Goal: Task Accomplishment & Management: Complete application form

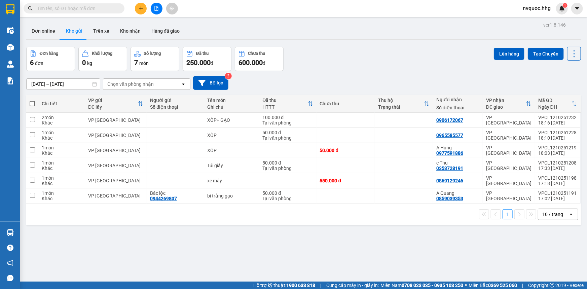
click at [142, 8] on icon "plus" at bounding box center [141, 8] width 4 height 0
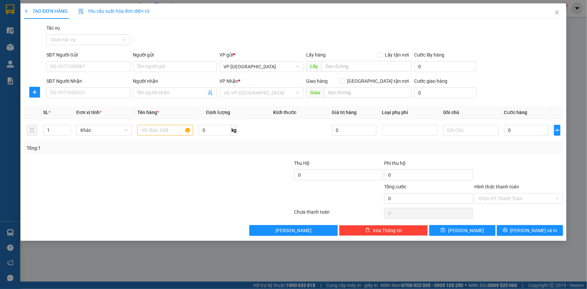
click at [95, 73] on div "SĐT Người Gửi VD: 0371234567" at bounding box center [88, 63] width 84 height 24
click at [103, 68] on input "SĐT Người Gửi" at bounding box center [88, 66] width 84 height 11
click at [106, 88] on input "SĐT Người Nhận" at bounding box center [88, 93] width 84 height 11
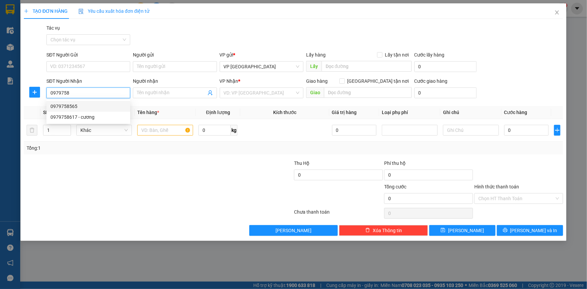
click at [90, 108] on div "0979758565" at bounding box center [88, 106] width 76 height 7
type input "0979758565"
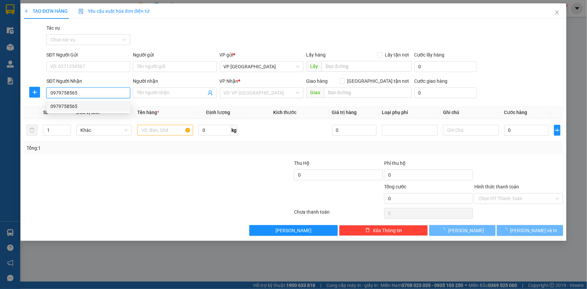
checkbox input "true"
type input "vân đài nữ sĩ - hòa quý- cẩm lệ-"
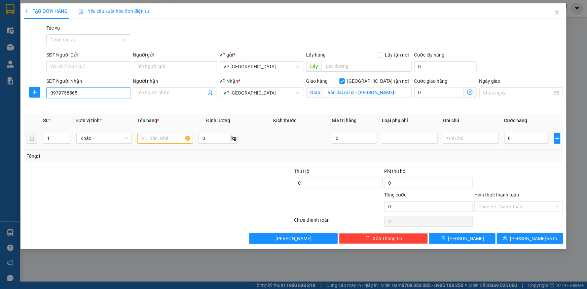
type input "0979758565"
click at [165, 139] on input "text" at bounding box center [165, 138] width 56 height 11
type input "XỐP"
click at [521, 141] on input "0" at bounding box center [527, 138] width 45 height 11
drag, startPoint x: 82, startPoint y: 93, endPoint x: 40, endPoint y: 94, distance: 41.4
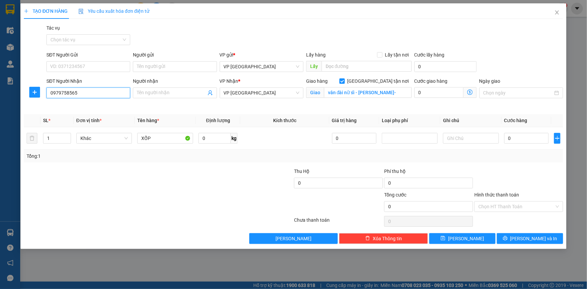
click at [37, 93] on div "SĐT Người Nhận 0979758565 0979758565 Người nhận Tên người nhận VP Nhận * VP Đà …" at bounding box center [293, 93] width 541 height 32
click at [557, 13] on icon "close" at bounding box center [557, 12] width 5 height 5
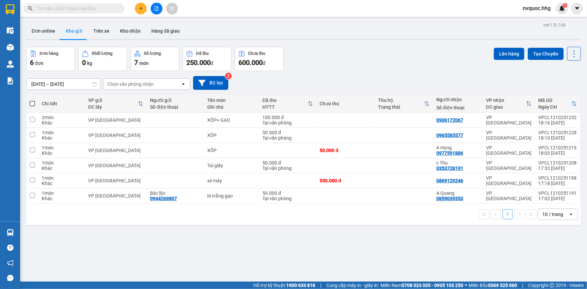
click at [93, 8] on input "text" at bounding box center [76, 8] width 79 height 7
paste input "0979758565"
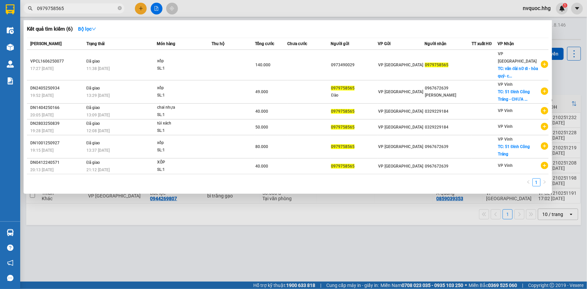
type input "0979758565"
click at [349, 238] on div at bounding box center [293, 144] width 587 height 289
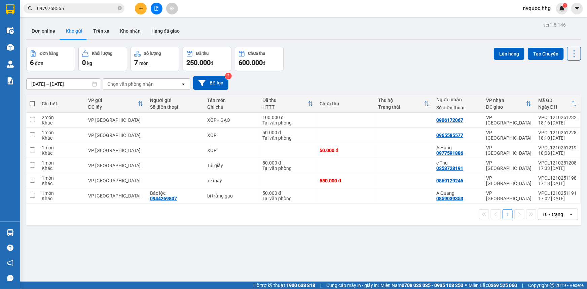
click at [138, 7] on button at bounding box center [141, 9] width 12 height 12
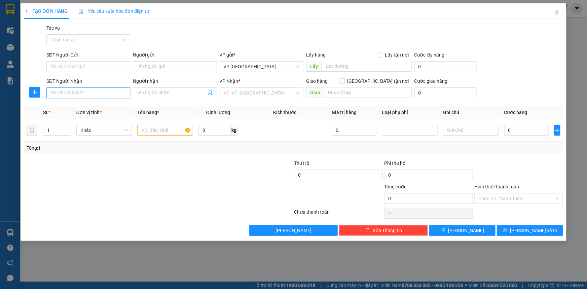
click at [88, 92] on input "SĐT Người Nhận" at bounding box center [88, 93] width 84 height 11
paste input "0979758565"
type input "0979758565"
click at [87, 106] on div "0979758565" at bounding box center [88, 106] width 76 height 7
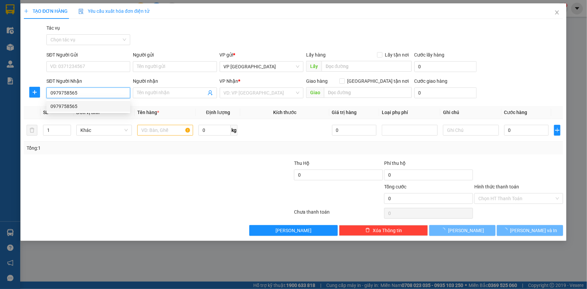
checkbox input "true"
type input "vân đài nữ sĩ - hòa quý- cẩm lệ-"
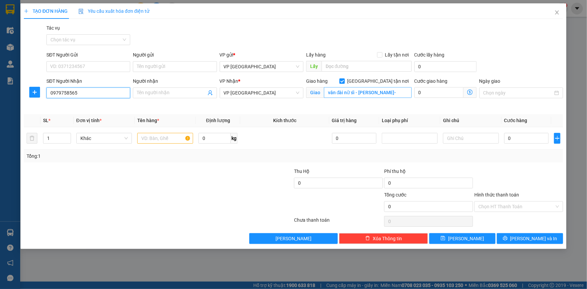
type input "0979758565"
click at [350, 94] on input "vân đài nữ sĩ - hòa quý- cẩm lệ-" at bounding box center [368, 92] width 88 height 11
click at [373, 94] on input "vân đài nữ sĩ - hòa quý- cẩm lệ-" at bounding box center [368, 92] width 88 height 11
type input "30 vân đài nữ sĩ - hòa quý- cẩm lệ-HÒA QUÝ"
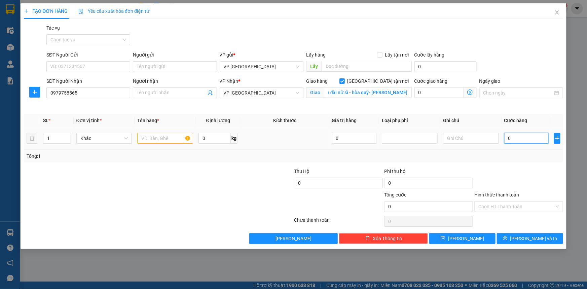
scroll to position [0, 0]
click at [523, 136] on input "0" at bounding box center [527, 138] width 45 height 11
type input "1"
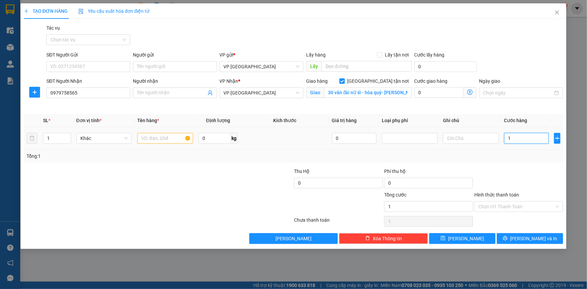
type input "15"
type input "1"
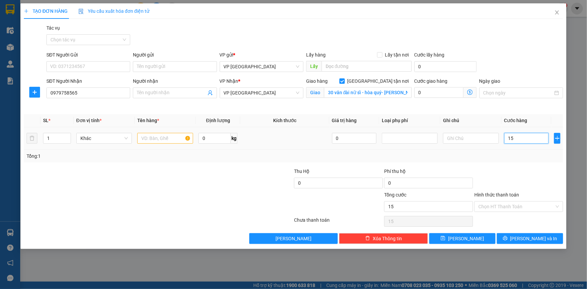
type input "1"
type input "18"
type input "180"
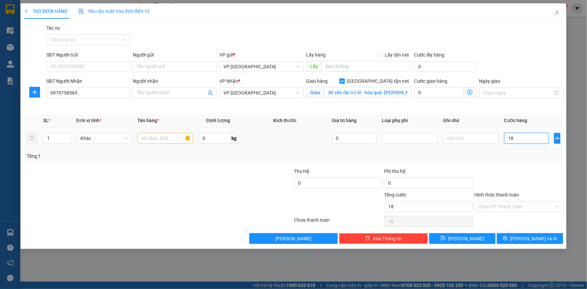
type input "180"
type input "1.800"
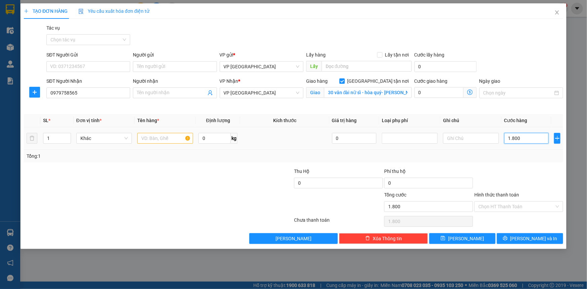
type input "18.000"
type input "180.000"
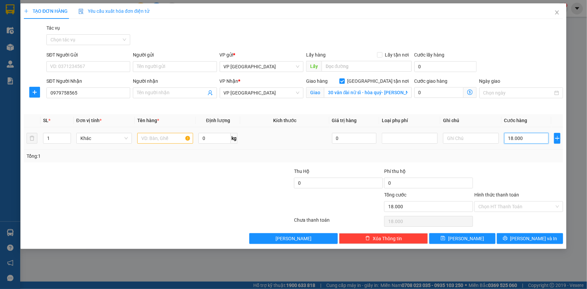
type input "180.000"
click at [161, 145] on td at bounding box center [165, 138] width 61 height 23
click at [167, 139] on input "text" at bounding box center [165, 138] width 56 height 11
type input "XỐP"
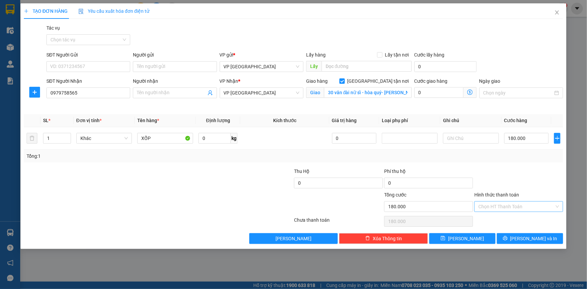
click at [521, 208] on input "Hình thức thanh toán" at bounding box center [517, 207] width 76 height 10
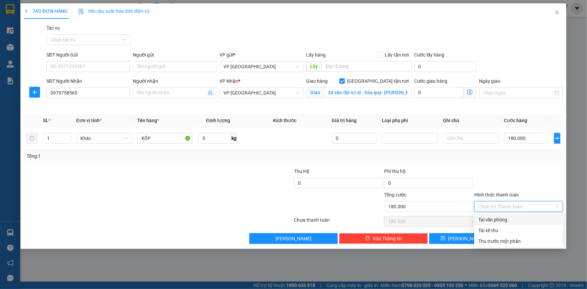
click at [509, 222] on div "Tại văn phòng" at bounding box center [519, 219] width 81 height 7
type input "0"
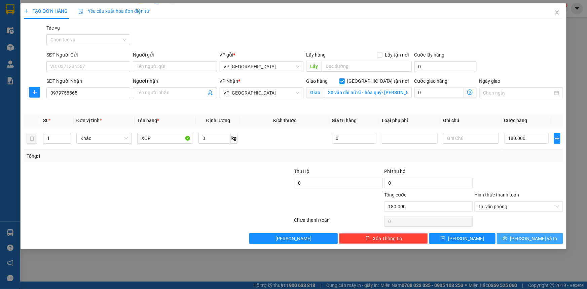
click at [529, 238] on span "Lưu và In" at bounding box center [534, 238] width 47 height 7
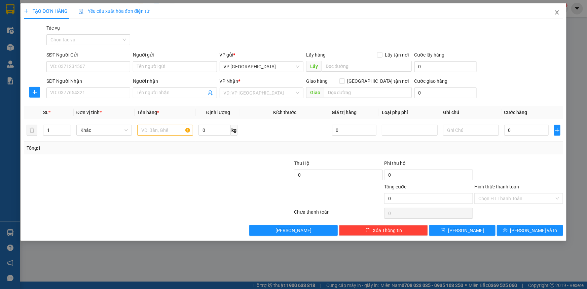
click at [556, 12] on icon "close" at bounding box center [557, 12] width 5 height 5
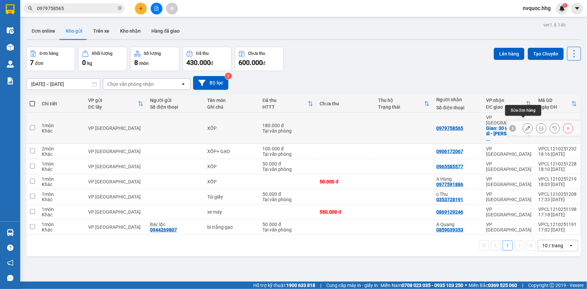
click at [526, 126] on icon at bounding box center [528, 128] width 5 height 5
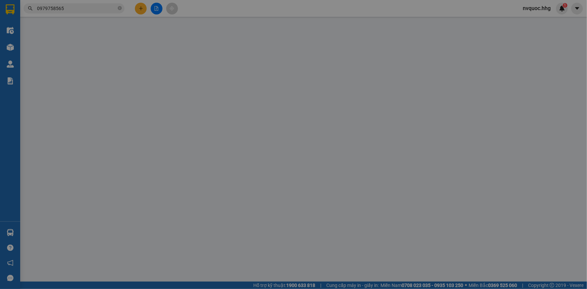
type input "0979758565"
checkbox input "true"
type input "30 vân đài nữ sĩ - hòa quý- cẩm lệ-HÒA QUÝ"
type input "0"
type input "180.000"
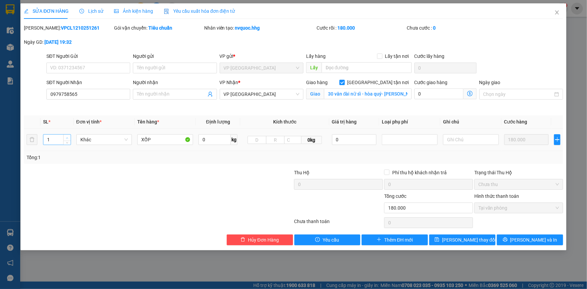
type input "2"
click at [67, 138] on icon "up" at bounding box center [67, 138] width 2 height 2
click at [530, 238] on span "Lưu và In" at bounding box center [534, 239] width 47 height 7
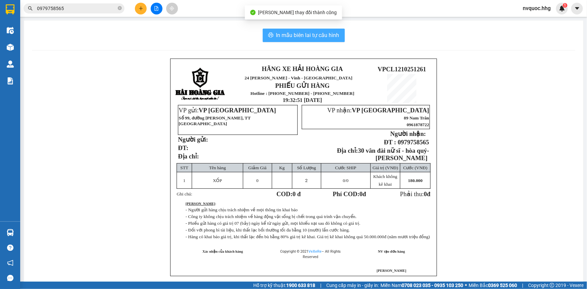
click at [303, 35] on span "In mẫu biên lai tự cấu hình" at bounding box center [307, 35] width 63 height 8
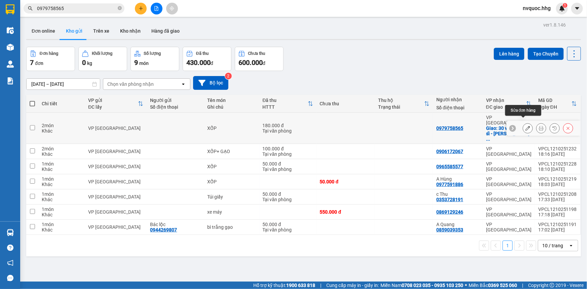
click at [526, 126] on icon at bounding box center [528, 128] width 5 height 5
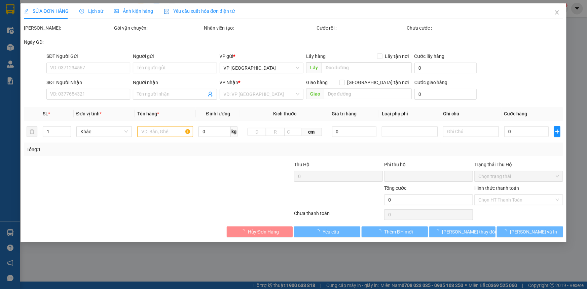
type input "0979758565"
checkbox input "true"
type input "30 vân đài nữ sĩ - hòa quý- cẩm lệ-HÒA QUÝ"
type input "0"
type input "180.000"
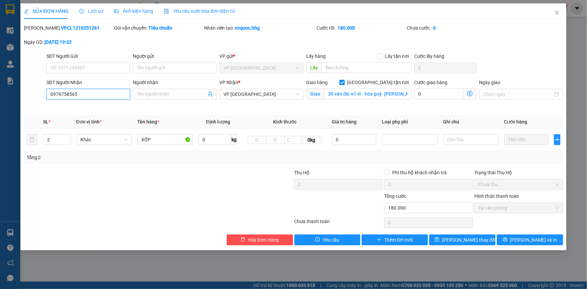
drag, startPoint x: 71, startPoint y: 91, endPoint x: 45, endPoint y: 91, distance: 26.3
click at [44, 91] on div "SĐT Người Nhận 0979758565 0979758565 Người nhận Tên người nhận VP Nhận * VP Đà …" at bounding box center [293, 95] width 541 height 32
click at [557, 11] on icon "close" at bounding box center [557, 12] width 5 height 5
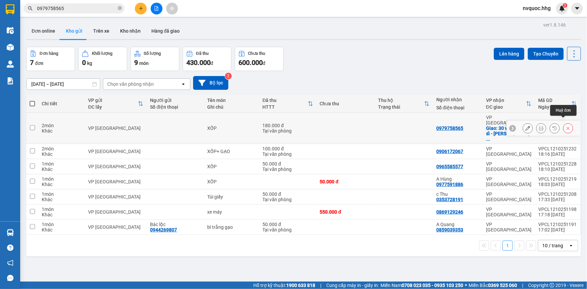
click at [566, 126] on icon at bounding box center [568, 128] width 5 height 5
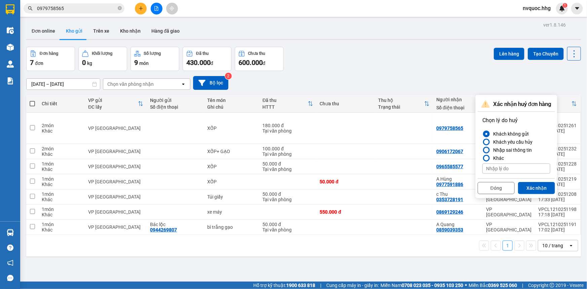
click at [518, 150] on div "Nhập sai thông tin" at bounding box center [511, 150] width 41 height 8
click at [483, 150] on input "Nhập sai thông tin" at bounding box center [483, 150] width 0 height 0
click at [537, 186] on button "Xác nhận" at bounding box center [536, 188] width 37 height 12
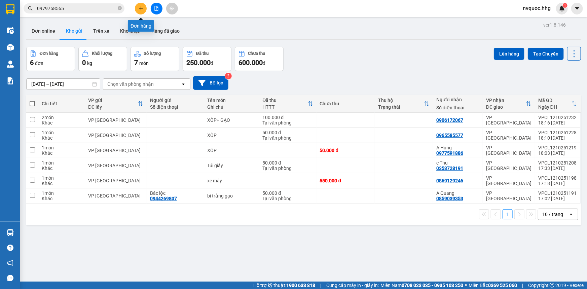
click at [141, 12] on button at bounding box center [141, 9] width 12 height 12
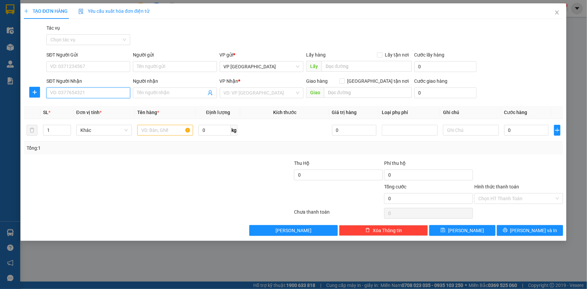
click at [108, 92] on input "SĐT Người Nhận" at bounding box center [88, 93] width 84 height 11
paste input "0979758565"
type input "0979758565"
click at [518, 131] on input "0" at bounding box center [527, 130] width 45 height 11
type input "1"
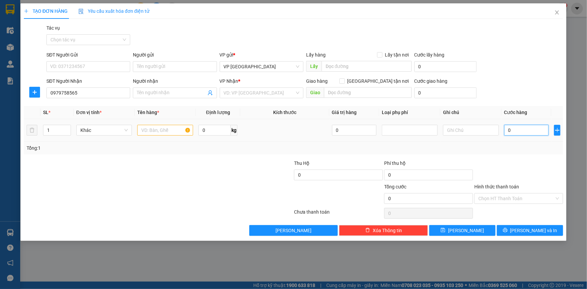
type input "1"
type input "12"
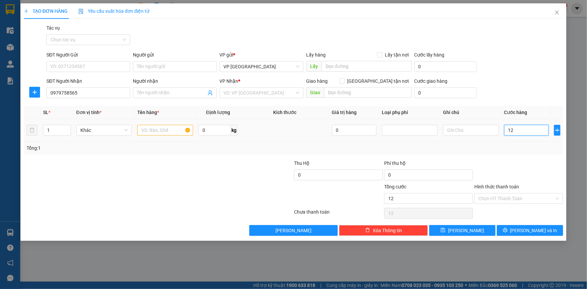
type input "120"
type input "1.200"
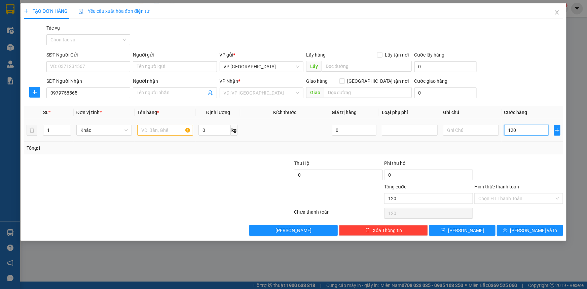
type input "1.200"
type input "12.000"
type input "120.000"
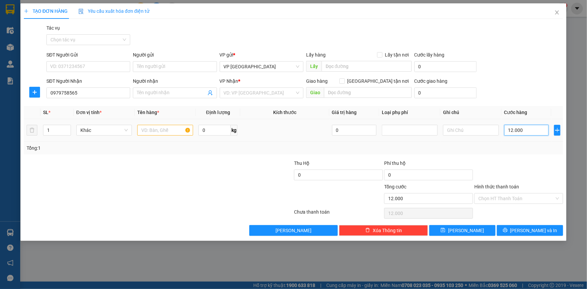
type input "120.000"
click at [68, 128] on icon "up" at bounding box center [67, 129] width 2 height 2
type input "2"
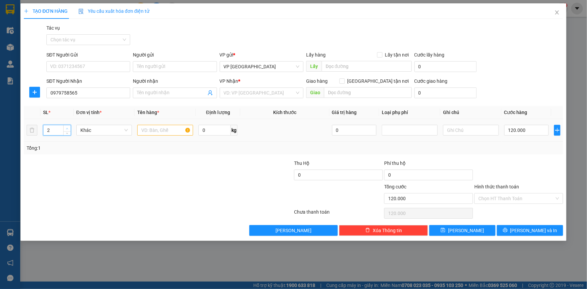
click at [68, 128] on icon "up" at bounding box center [67, 129] width 2 height 2
click at [279, 90] on input "search" at bounding box center [259, 93] width 71 height 10
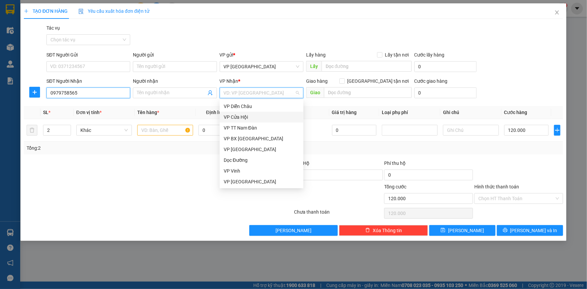
click at [99, 93] on input "0979758565" at bounding box center [88, 93] width 84 height 11
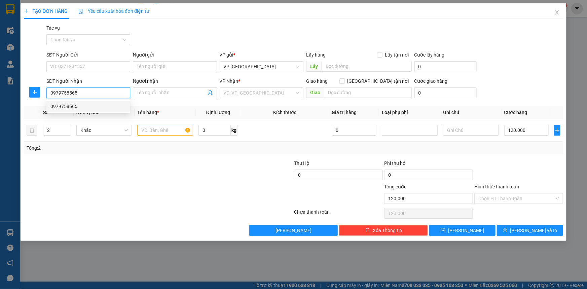
click at [99, 93] on input "0979758565" at bounding box center [88, 93] width 84 height 11
click at [93, 106] on div "0979758565" at bounding box center [88, 106] width 76 height 7
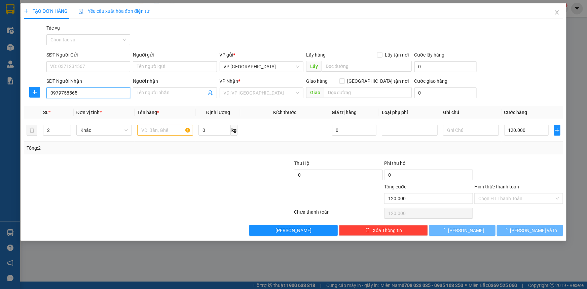
checkbox input "true"
type input "vân đài nữ sĩ - hòa quý- cẩm lệ-"
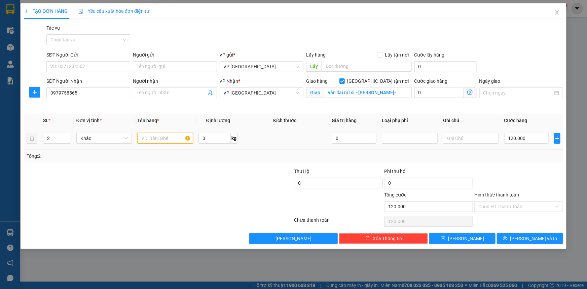
click at [168, 136] on input "text" at bounding box center [165, 138] width 56 height 11
type input "XỐP"
click at [446, 93] on input "0" at bounding box center [439, 92] width 49 height 11
type input "120.006"
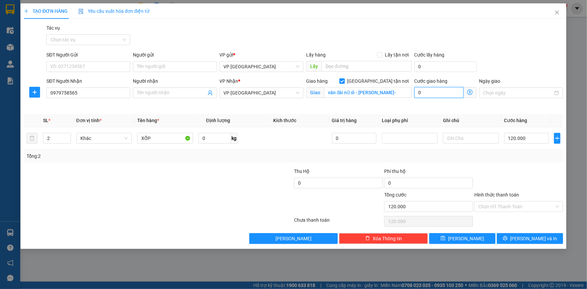
type input "6"
type input "120.060"
type input "60"
type input "120.600"
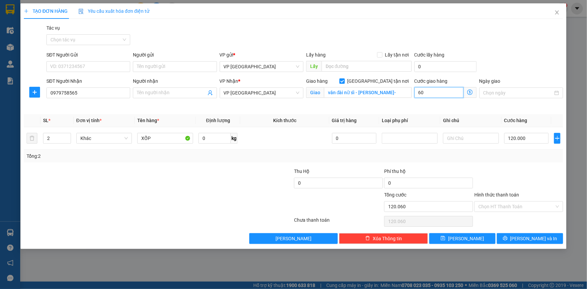
type input "120.600"
type input "600"
type input "126.000"
type input "6.000"
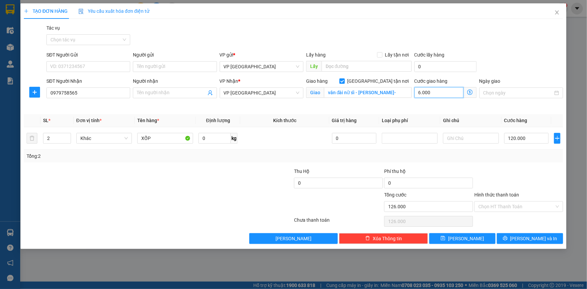
type input "180.000"
type input "60.000"
click at [328, 92] on input "vân đài nữ sĩ - hòa quý- cẩm lệ-" at bounding box center [368, 92] width 88 height 11
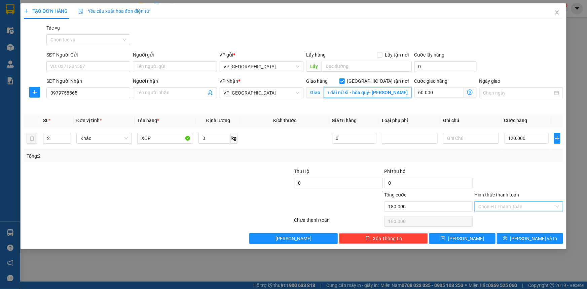
type input "30 vân đài nữ sĩ - hòa quý- cẩm lệ-HÒA QUÝ"
click at [529, 205] on input "Hình thức thanh toán" at bounding box center [517, 207] width 76 height 10
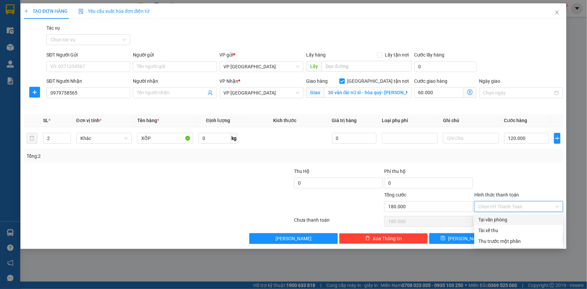
click at [508, 221] on div "Tại văn phòng" at bounding box center [519, 219] width 81 height 7
type input "0"
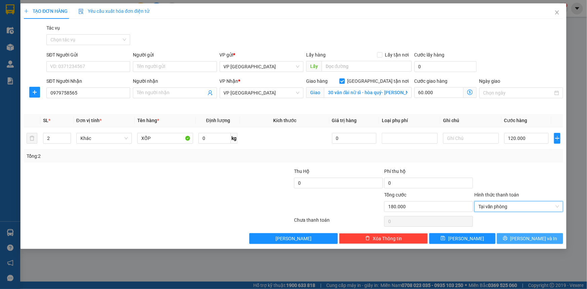
click at [543, 241] on span "Lưu và In" at bounding box center [534, 238] width 47 height 7
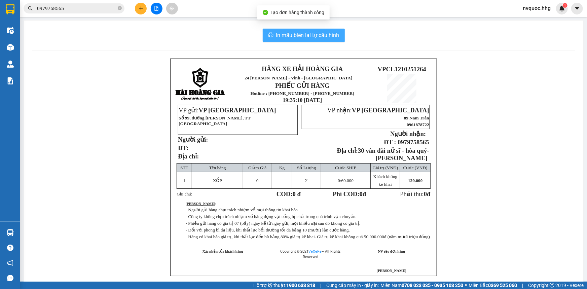
click at [301, 34] on span "In mẫu biên lai tự cấu hình" at bounding box center [307, 35] width 63 height 8
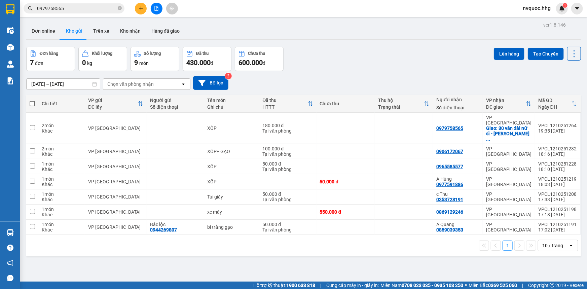
click at [140, 11] on button at bounding box center [141, 9] width 12 height 12
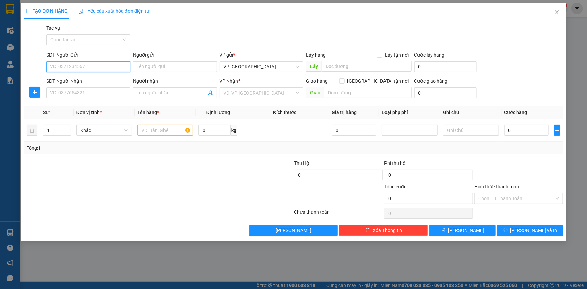
click at [103, 64] on input "SĐT Người Gửi" at bounding box center [88, 66] width 84 height 11
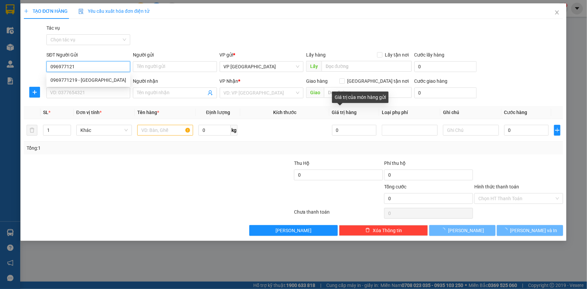
type input "0969771219"
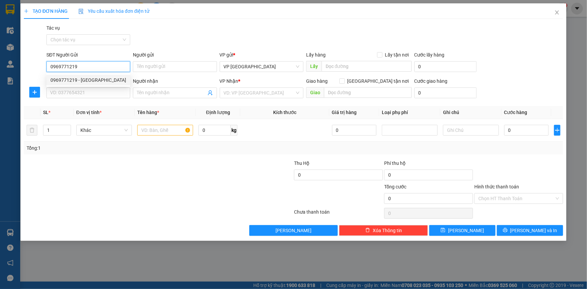
click at [113, 79] on div "0969771219 - Em Giang" at bounding box center [88, 79] width 76 height 7
type input "Em Giang"
type input "0969771219"
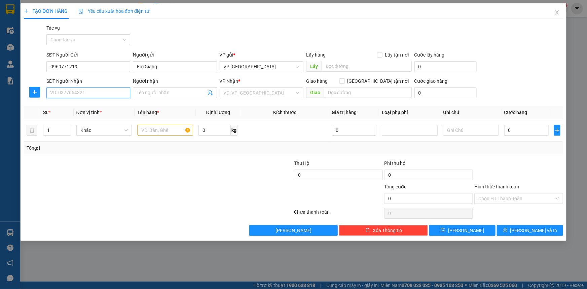
click at [103, 95] on input "SĐT Người Nhận" at bounding box center [88, 93] width 84 height 11
click at [111, 108] on div "0918230407 - Anh Cường" at bounding box center [88, 106] width 76 height 7
type input "0918230407"
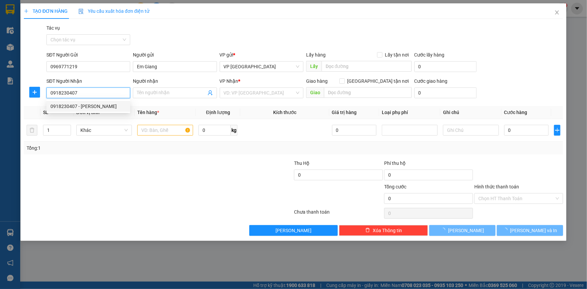
type input "Anh Cường"
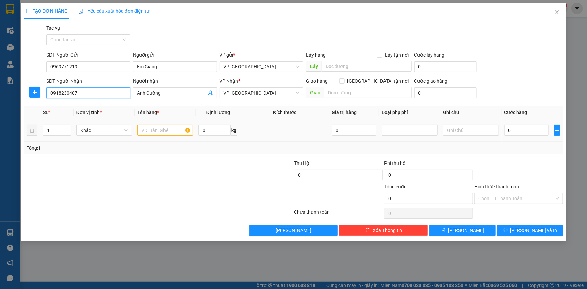
type input "0918230407"
click at [162, 132] on input "text" at bounding box center [165, 130] width 56 height 11
type input "4 BÌ+1 XỐP"
click at [68, 128] on icon "up" at bounding box center [67, 129] width 2 height 2
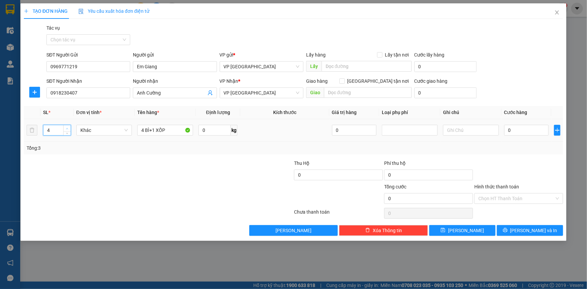
click at [68, 128] on icon "up" at bounding box center [67, 129] width 2 height 2
type input "5"
click at [68, 128] on icon "up" at bounding box center [67, 129] width 2 height 2
click at [527, 134] on input "0" at bounding box center [527, 130] width 45 height 11
type input "2"
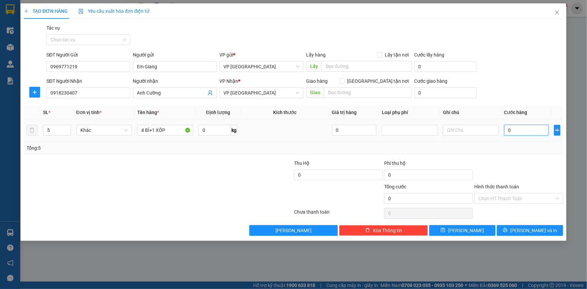
type input "2"
type input "25"
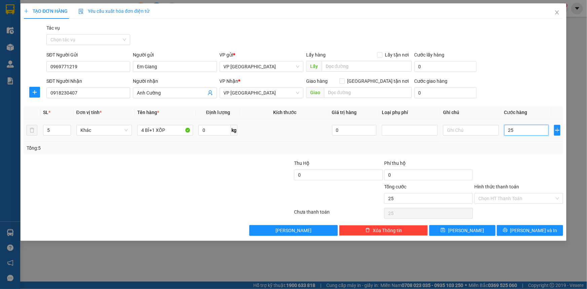
type input "250"
type input "2.500"
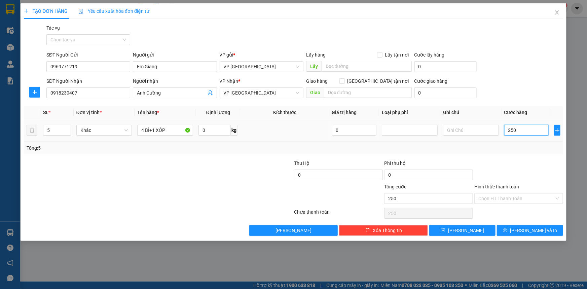
type input "2.500"
type input "25.000"
type input "250.000"
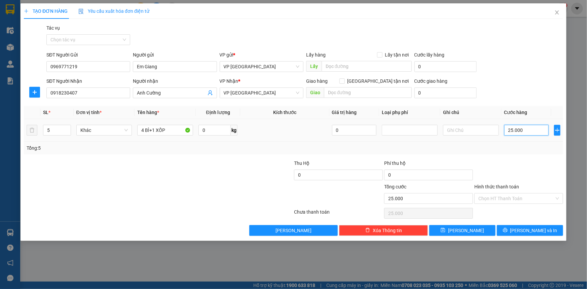
type input "250.000"
click at [524, 202] on input "Hình thức thanh toán" at bounding box center [517, 199] width 76 height 10
click at [522, 179] on div at bounding box center [519, 172] width 90 height 24
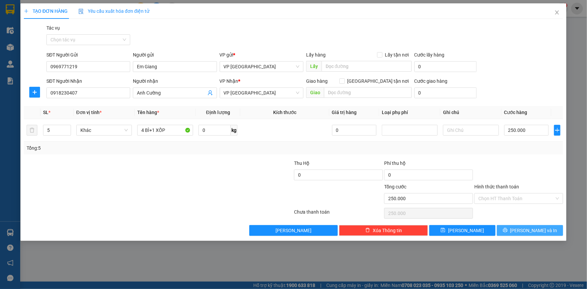
click at [508, 232] on icon "printer" at bounding box center [505, 230] width 5 height 5
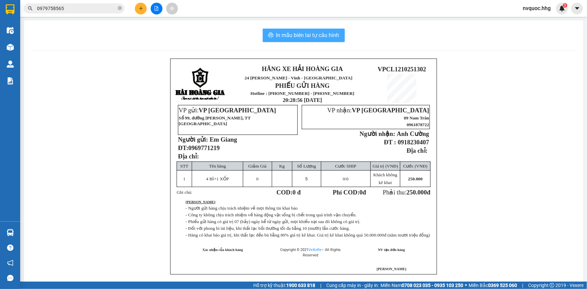
click at [327, 37] on span "In mẫu biên lai tự cấu hình" at bounding box center [307, 35] width 63 height 8
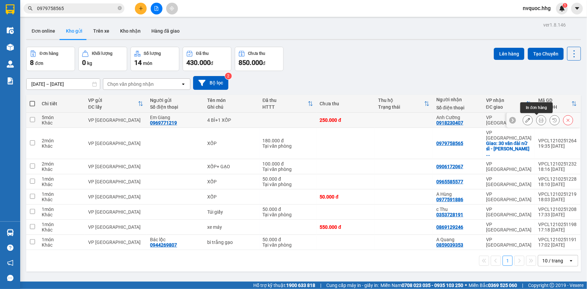
click at [539, 120] on icon at bounding box center [541, 120] width 5 height 5
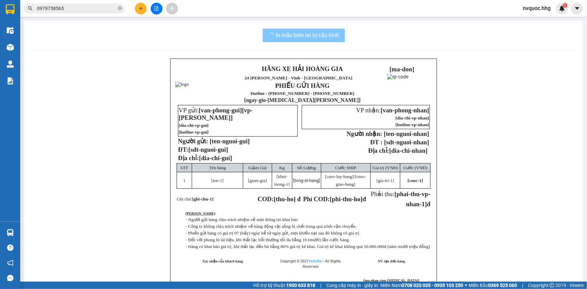
click at [330, 40] on button "In mẫu biên lai tự cấu hình" at bounding box center [304, 35] width 82 height 13
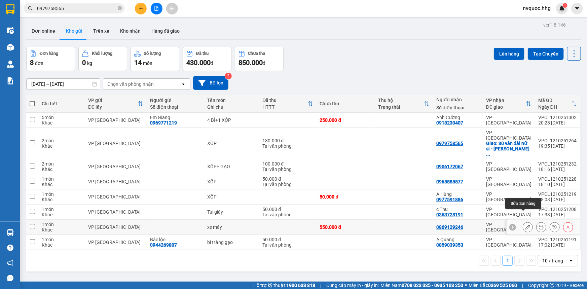
click at [526, 225] on icon at bounding box center [528, 227] width 5 height 5
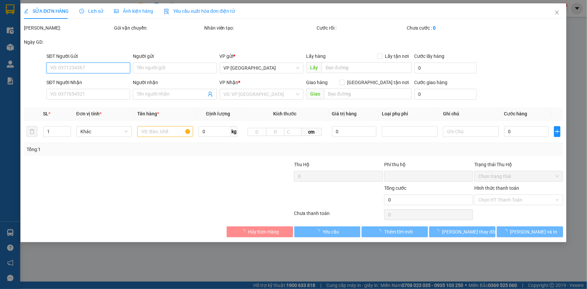
type input "0869129246"
type input "0"
type input "550.000"
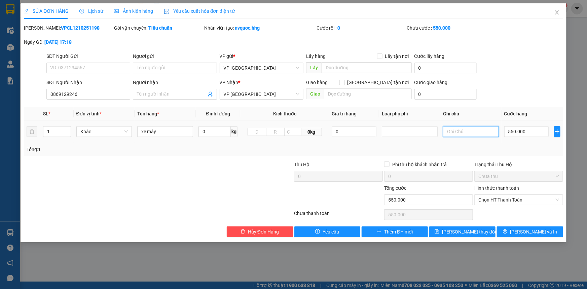
click at [468, 135] on input "text" at bounding box center [471, 131] width 56 height 11
type input "XE 99 THU TIỀN XE MÁY"
click at [535, 233] on span "Lưu và In" at bounding box center [534, 231] width 47 height 7
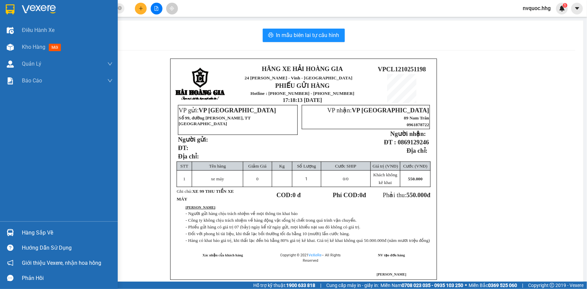
click at [12, 10] on img at bounding box center [10, 9] width 9 height 10
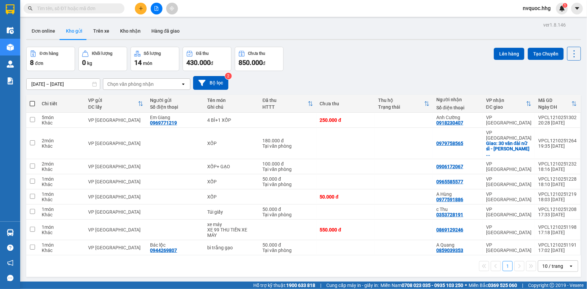
click at [536, 11] on span "nvquoc.hhg" at bounding box center [537, 8] width 39 height 8
click at [543, 22] on span "Đăng xuất" at bounding box center [542, 20] width 28 height 7
